Goal: Task Accomplishment & Management: Use online tool/utility

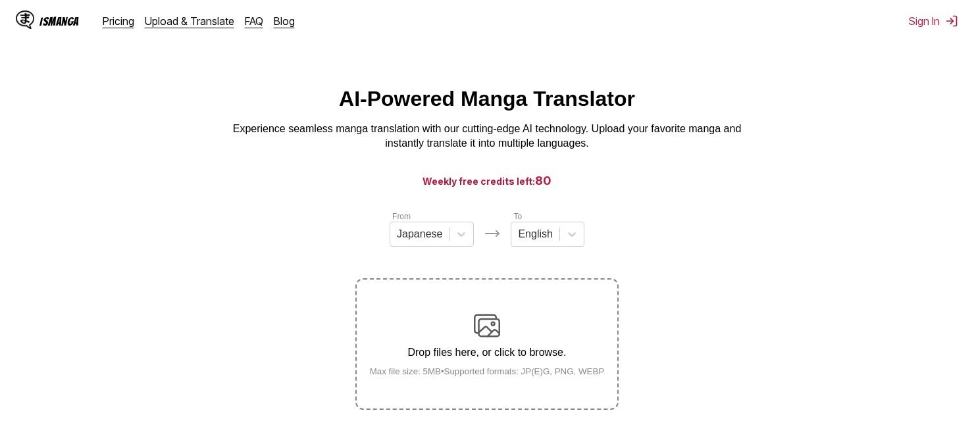
click at [460, 326] on div "Drop files here, or click to browse. Max file size: 5MB • Supported formats: JP…" at bounding box center [487, 345] width 256 height 64
click at [0, 0] on input "Drop files here, or click to browse. Max file size: 5MB • Supported formats: JP…" at bounding box center [0, 0] width 0 height 0
